Goal: Task Accomplishment & Management: Manage account settings

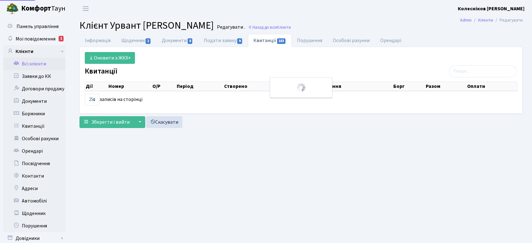
select select "25"
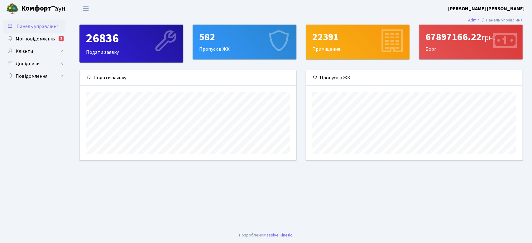
scroll to position [90, 216]
click at [47, 41] on span "Мої повідомлення" at bounding box center [36, 39] width 40 height 7
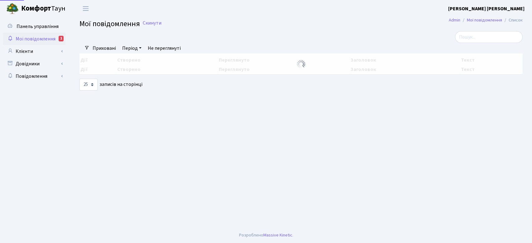
select select "25"
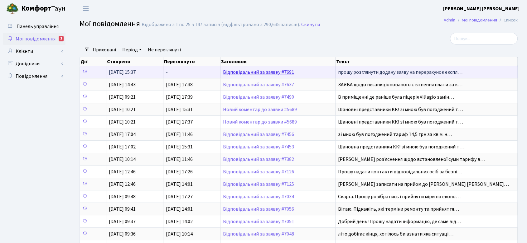
click at [270, 71] on link "Відповідальний за заявку #7691" at bounding box center [258, 72] width 71 height 7
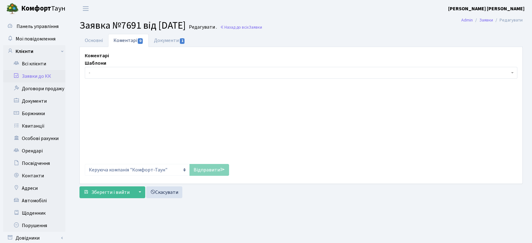
select select "46671"
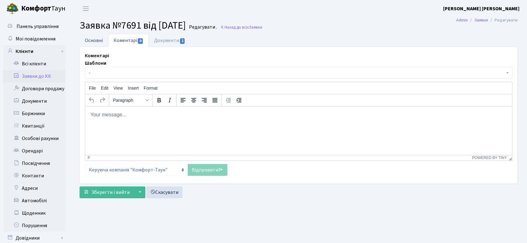
click at [91, 38] on link "Основні" at bounding box center [93, 40] width 29 height 13
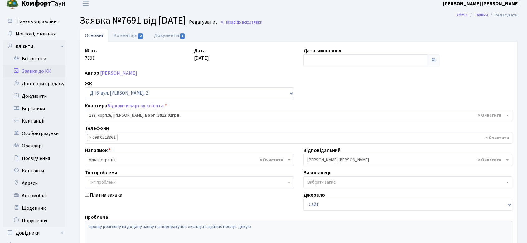
scroll to position [35, 0]
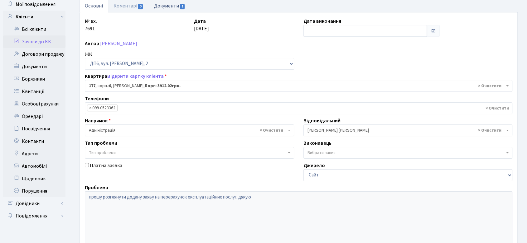
click at [171, 5] on link "Документи 1" at bounding box center [170, 5] width 42 height 13
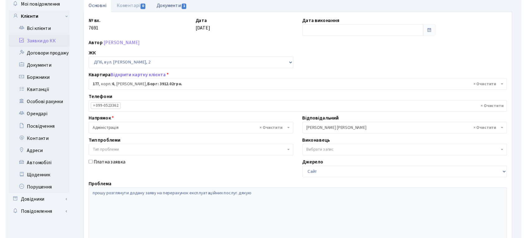
scroll to position [32, 0]
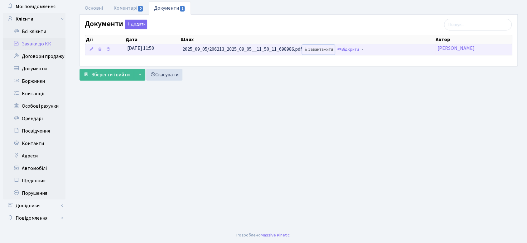
click at [325, 47] on link "Завантажити" at bounding box center [318, 50] width 32 height 10
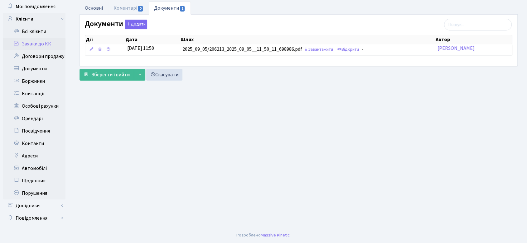
click at [92, 6] on link "Основні" at bounding box center [93, 8] width 29 height 13
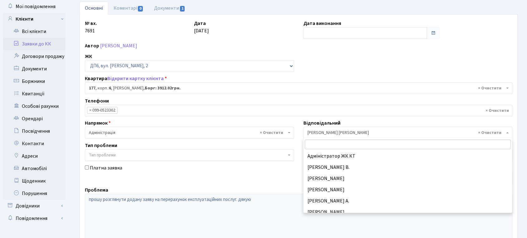
click at [396, 133] on span "× [PERSON_NAME] [PERSON_NAME]" at bounding box center [405, 133] width 197 height 6
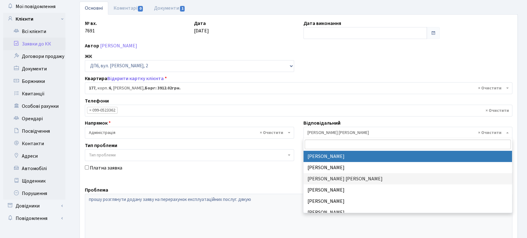
click at [388, 143] on input "search" at bounding box center [407, 145] width 206 height 10
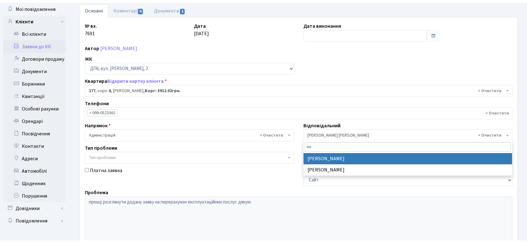
scroll to position [0, 0]
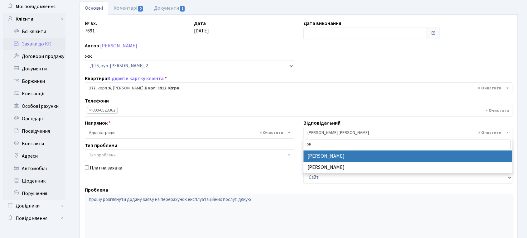
type input "он"
select select "82"
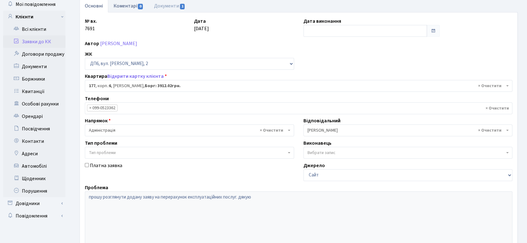
click at [127, 5] on link "Коментарі 0" at bounding box center [128, 5] width 41 height 13
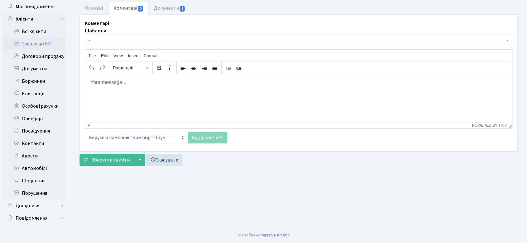
scroll to position [32, 0]
click at [97, 7] on link "Основні" at bounding box center [93, 8] width 29 height 13
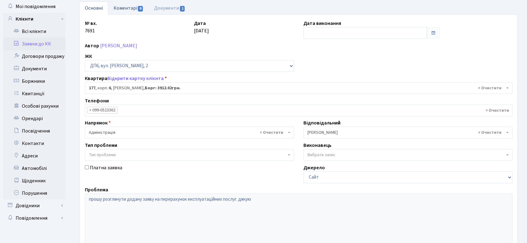
click at [125, 5] on link "Коментарі 0" at bounding box center [128, 8] width 41 height 13
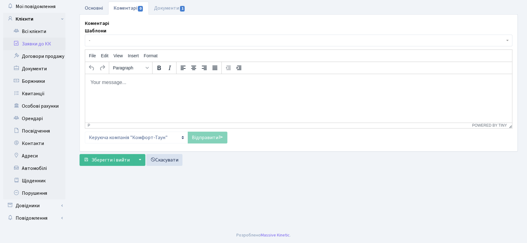
click at [89, 3] on link "Основні" at bounding box center [93, 8] width 29 height 13
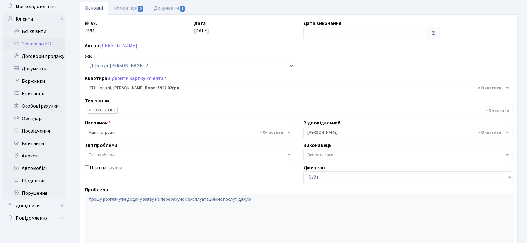
drag, startPoint x: 83, startPoint y: 21, endPoint x: 182, endPoint y: 41, distance: 101.3
click at [182, 41] on div "№ вх. 7691 Дата [DATE] Дата виконання Автор [PERSON_NAME] ЖК - ТХ, вул. [STREET…" at bounding box center [298, 160] width 437 height 281
copy div "№ вх. 7691 Дата [DATE] Дата виконання Автор [PERSON_NAME]"
